Goal: Task Accomplishment & Management: Manage account settings

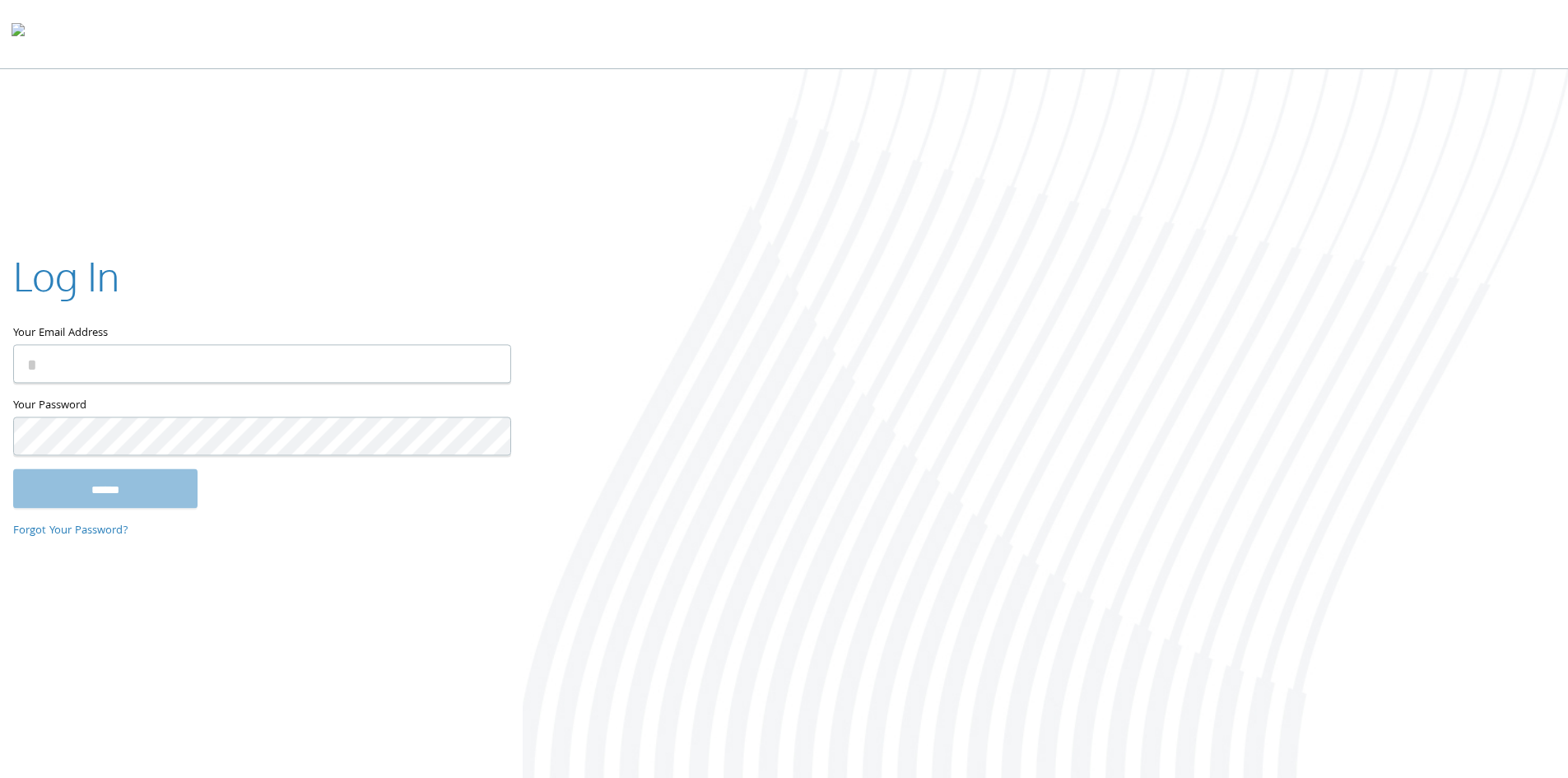
type input "**********"
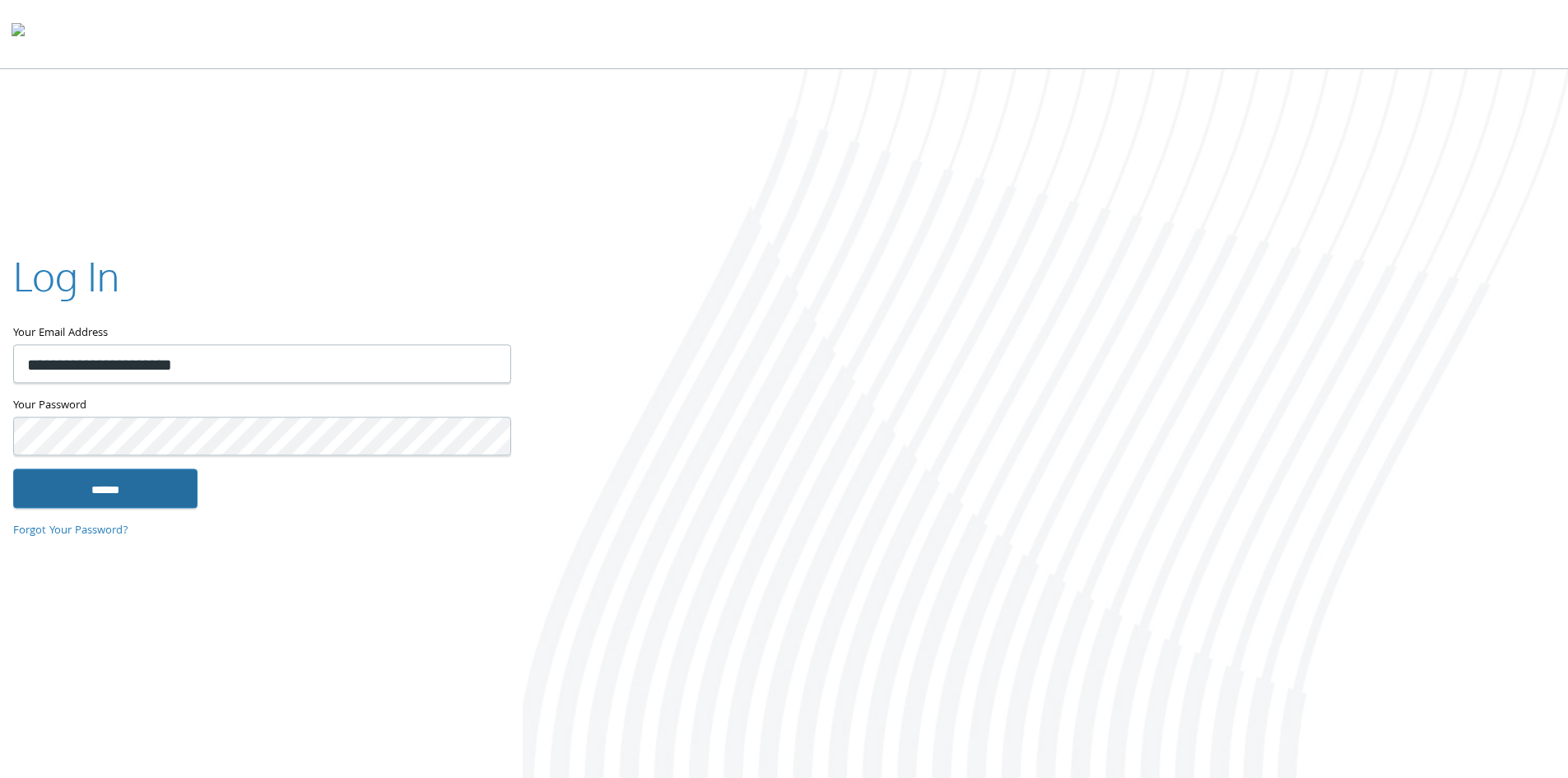
click at [151, 493] on input "******" at bounding box center [105, 488] width 184 height 40
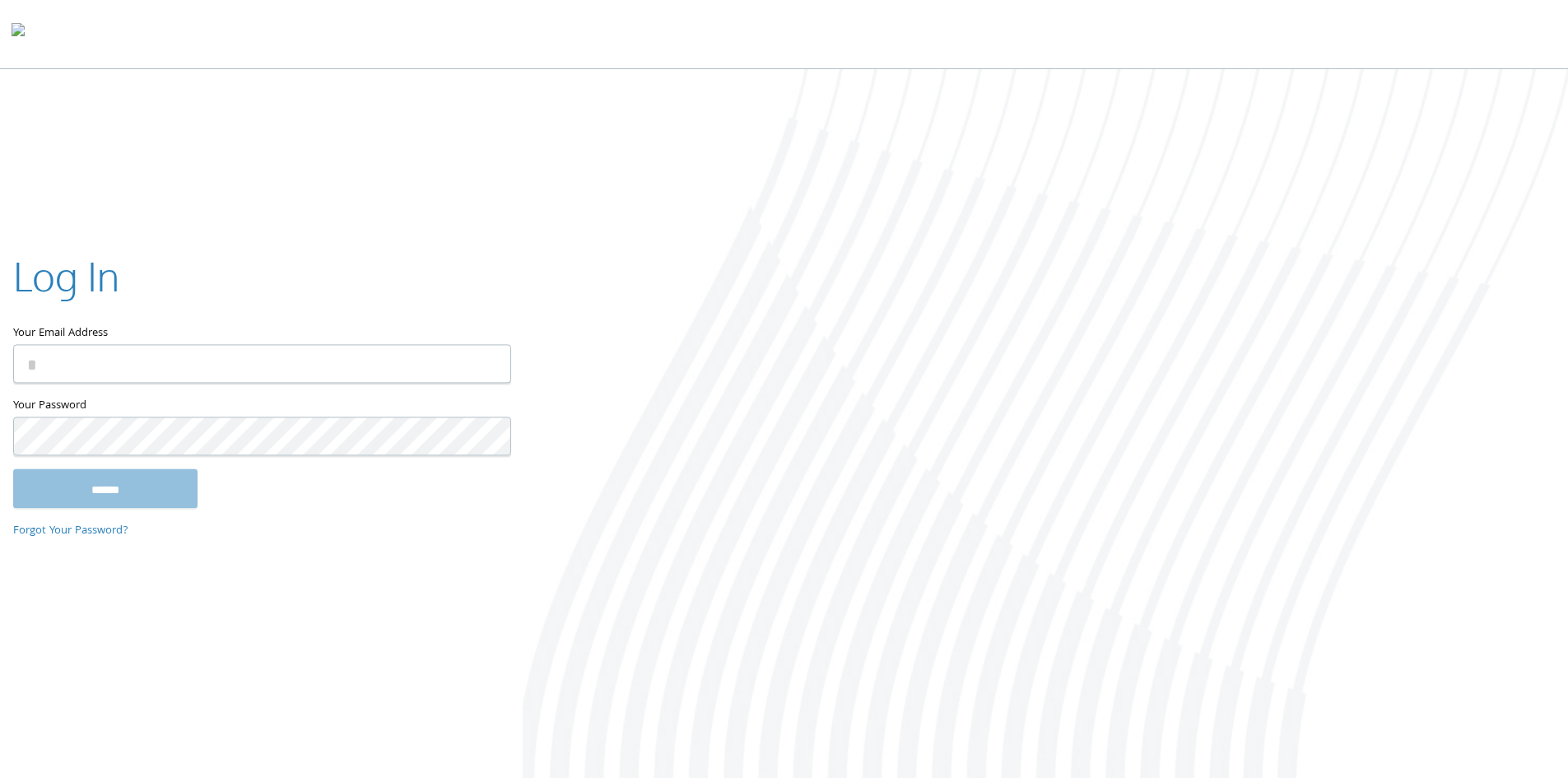
type input "**********"
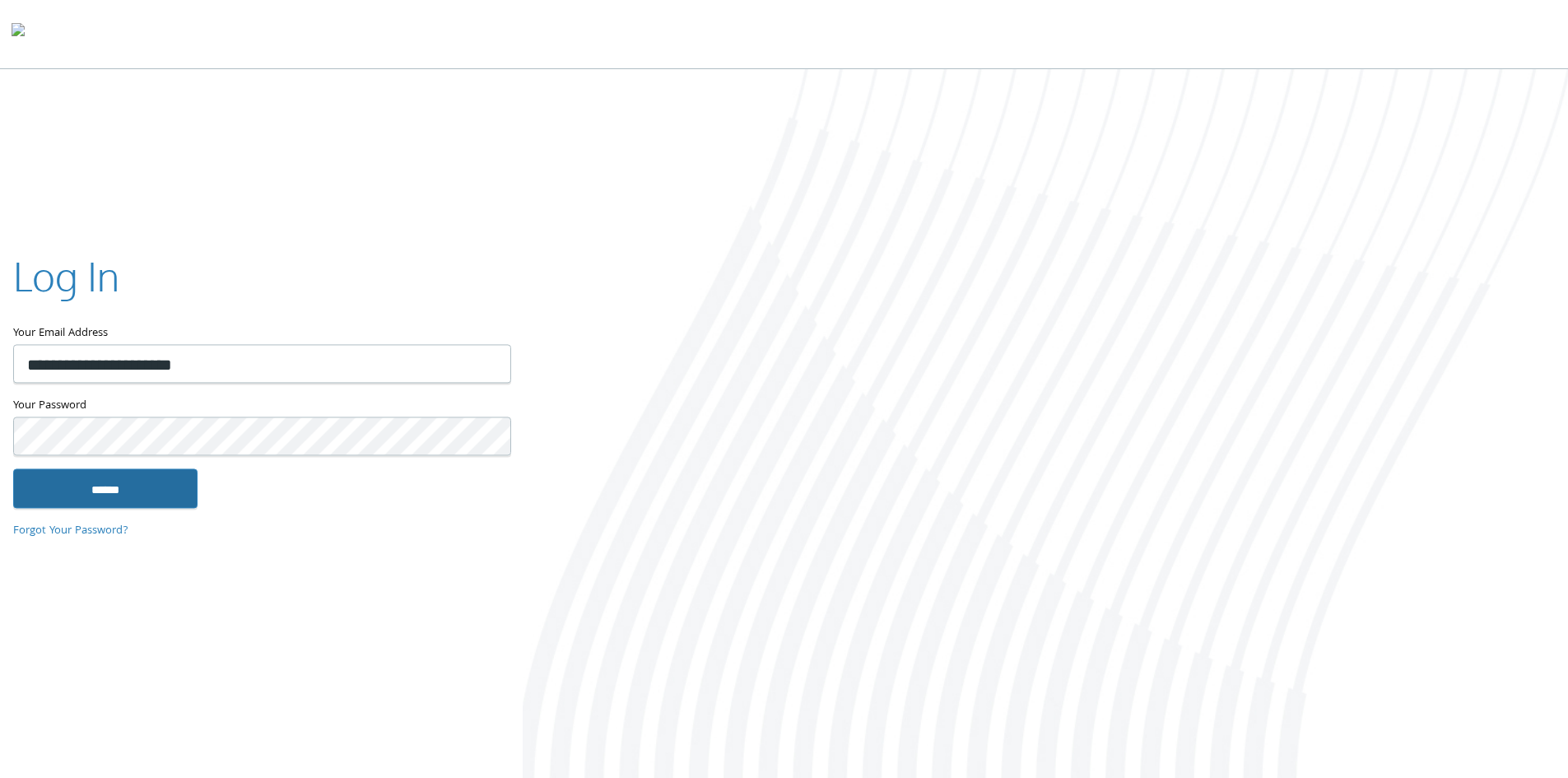
click at [115, 492] on input "******" at bounding box center [105, 488] width 184 height 40
